Goal: Entertainment & Leisure: Consume media (video, audio)

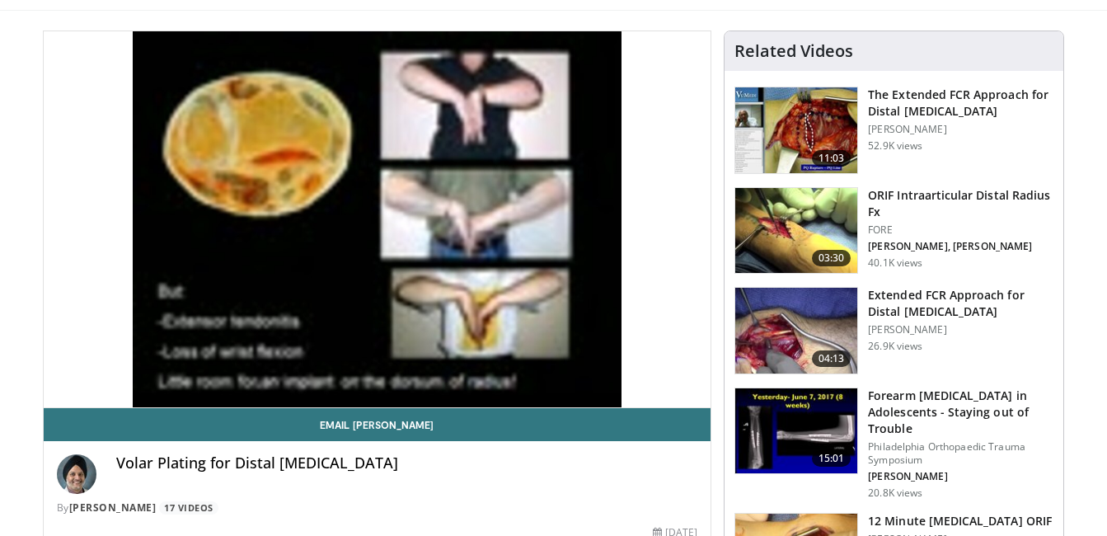
scroll to position [161, 0]
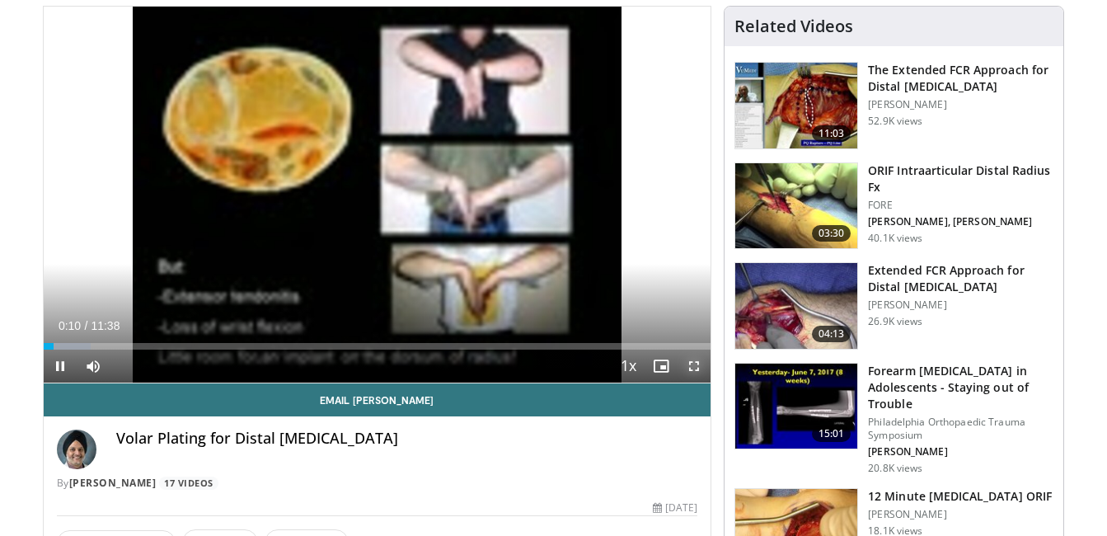
click at [690, 359] on span "Video Player" at bounding box center [694, 366] width 33 height 33
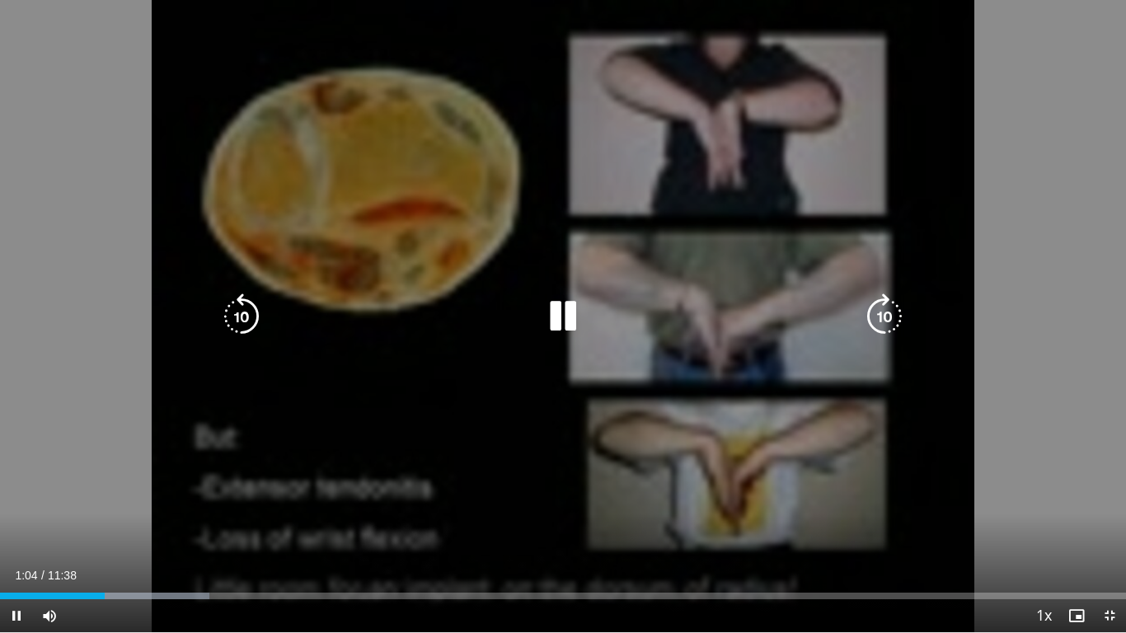
click at [360, 279] on div "10 seconds Tap to unmute" at bounding box center [563, 316] width 1126 height 632
click at [276, 318] on div "Video Player" at bounding box center [563, 316] width 676 height 33
click at [553, 317] on icon "Video Player" at bounding box center [563, 317] width 46 height 46
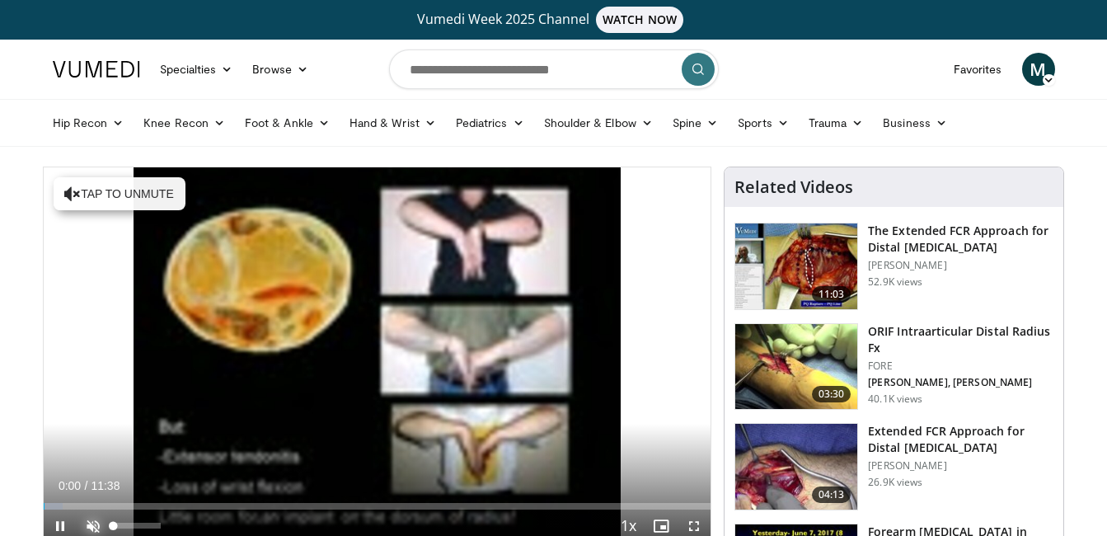
click at [92, 518] on span "Video Player" at bounding box center [93, 526] width 33 height 33
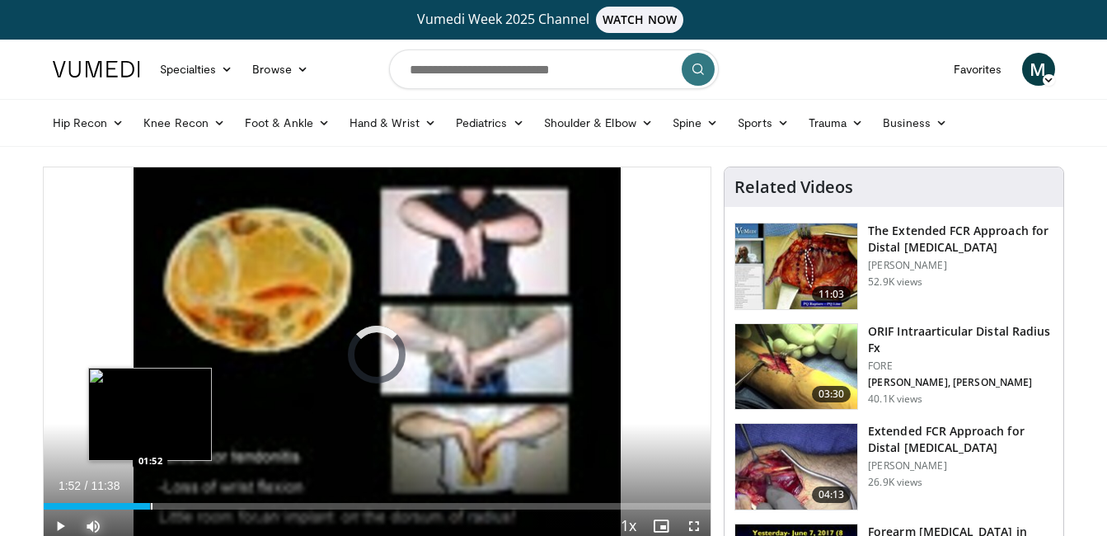
click at [150, 501] on div "Loaded : 5.71% 01:52 01:52" at bounding box center [378, 502] width 668 height 16
click at [140, 503] on div "Progress Bar" at bounding box center [141, 506] width 2 height 7
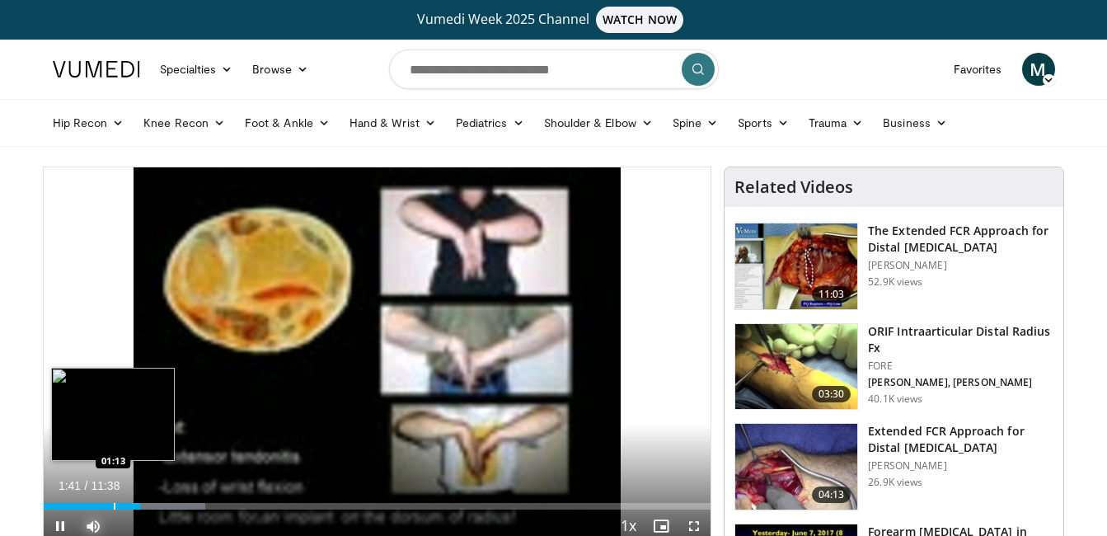
click at [114, 506] on div "Progress Bar" at bounding box center [115, 506] width 2 height 7
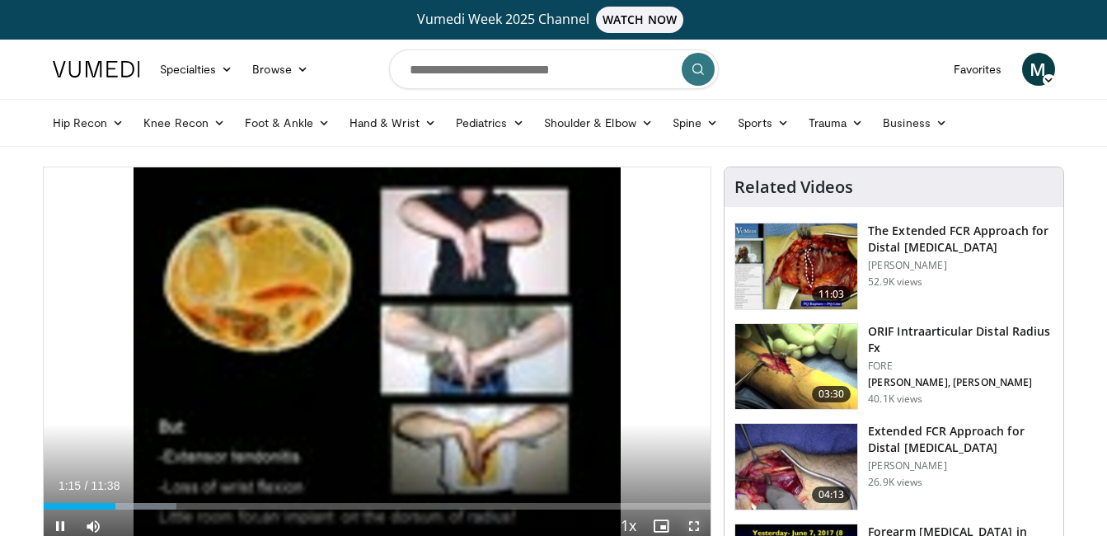
click at [693, 526] on span "Video Player" at bounding box center [694, 526] width 33 height 33
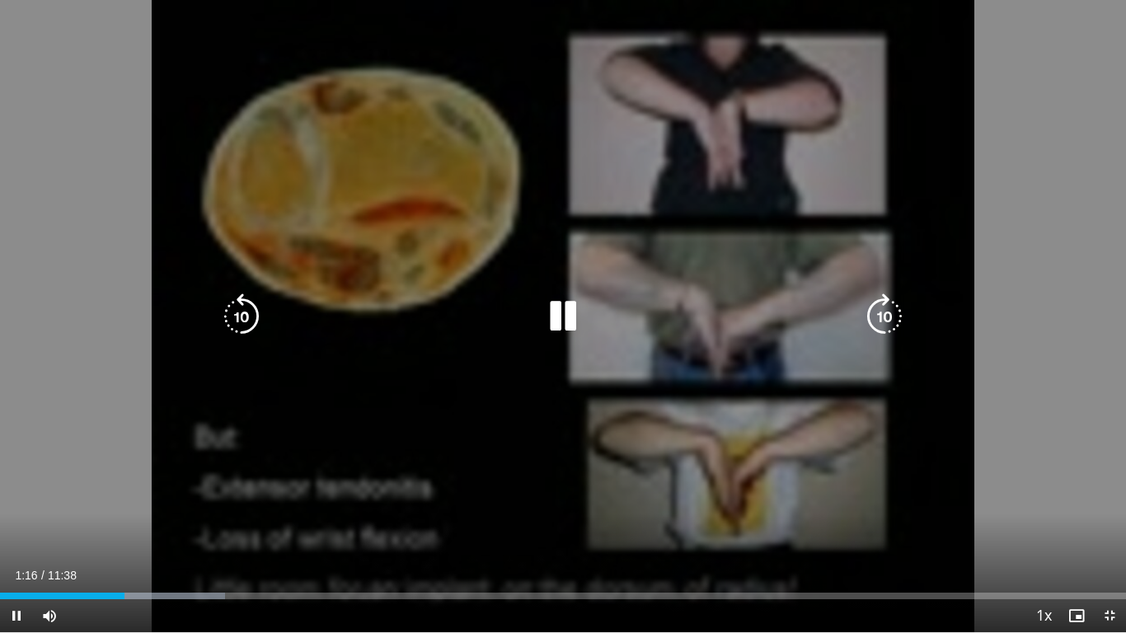
click at [808, 90] on div "10 seconds Tap to unmute" at bounding box center [563, 316] width 1126 height 632
click at [896, 179] on div "10 seconds Tap to unmute" at bounding box center [563, 316] width 1126 height 632
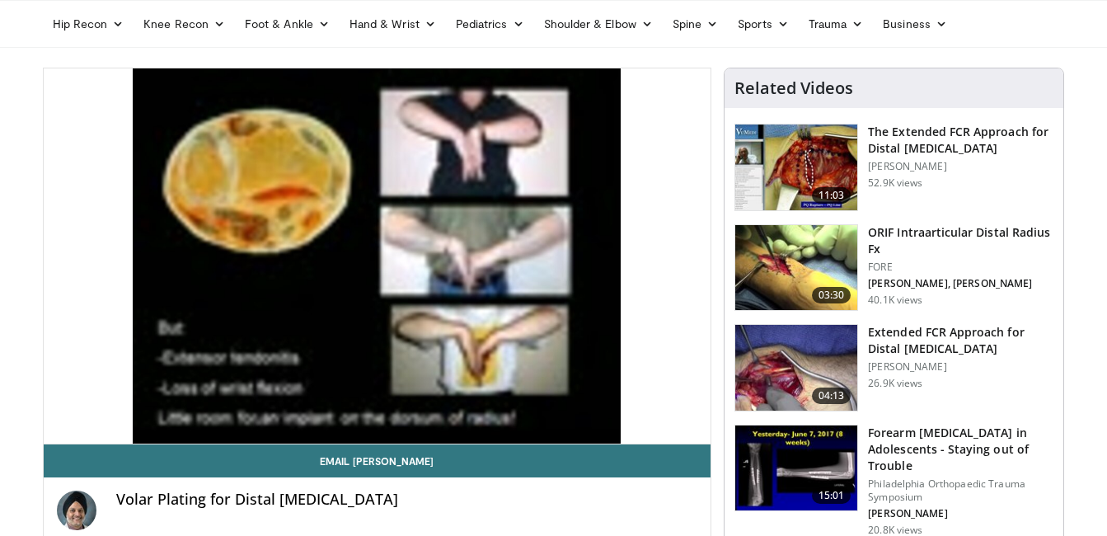
scroll to position [111, 0]
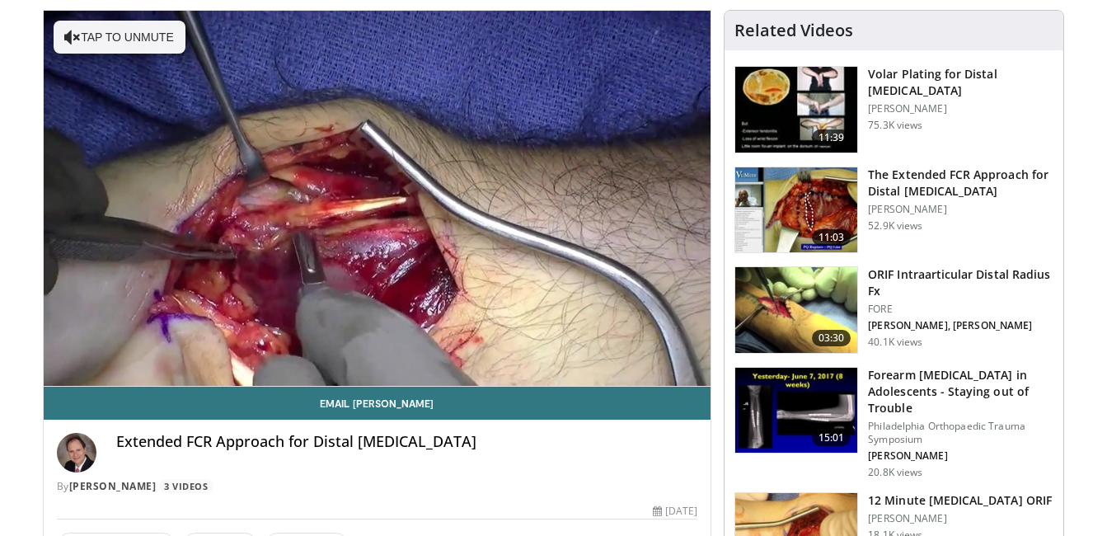
scroll to position [174, 0]
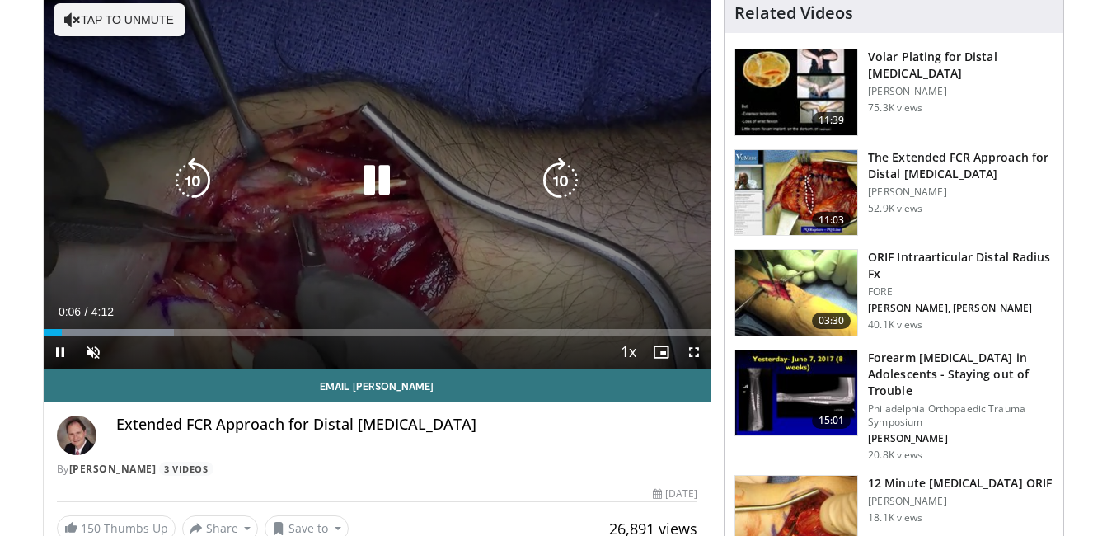
click at [550, 185] on icon "Video Player" at bounding box center [561, 180] width 46 height 46
click at [401, 176] on div "Video Player" at bounding box center [376, 180] width 401 height 33
click at [376, 172] on icon "Video Player" at bounding box center [377, 180] width 46 height 46
